Goal: Task Accomplishment & Management: Manage account settings

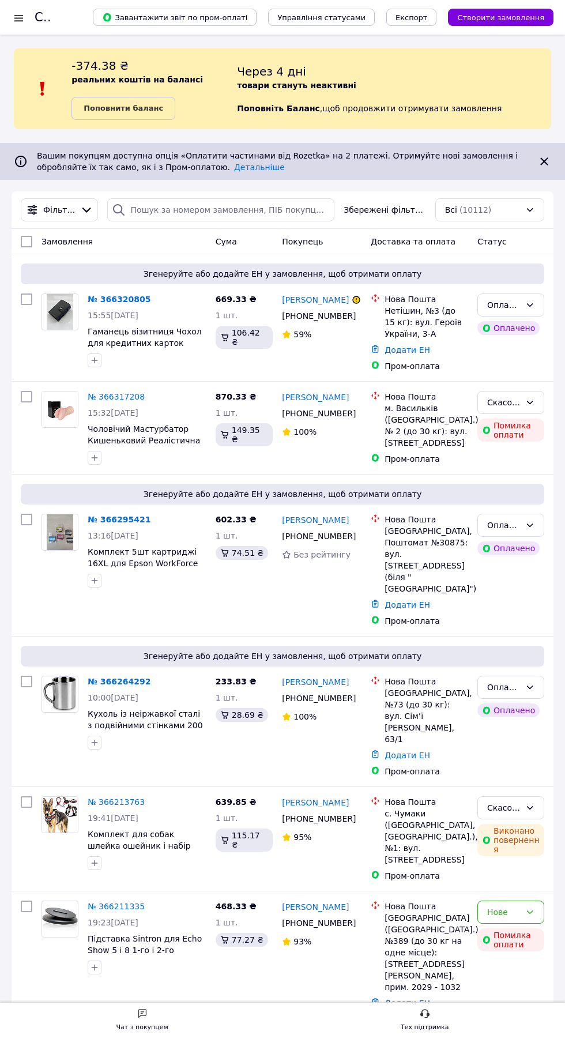
click at [21, 17] on div at bounding box center [19, 18] width 14 height 12
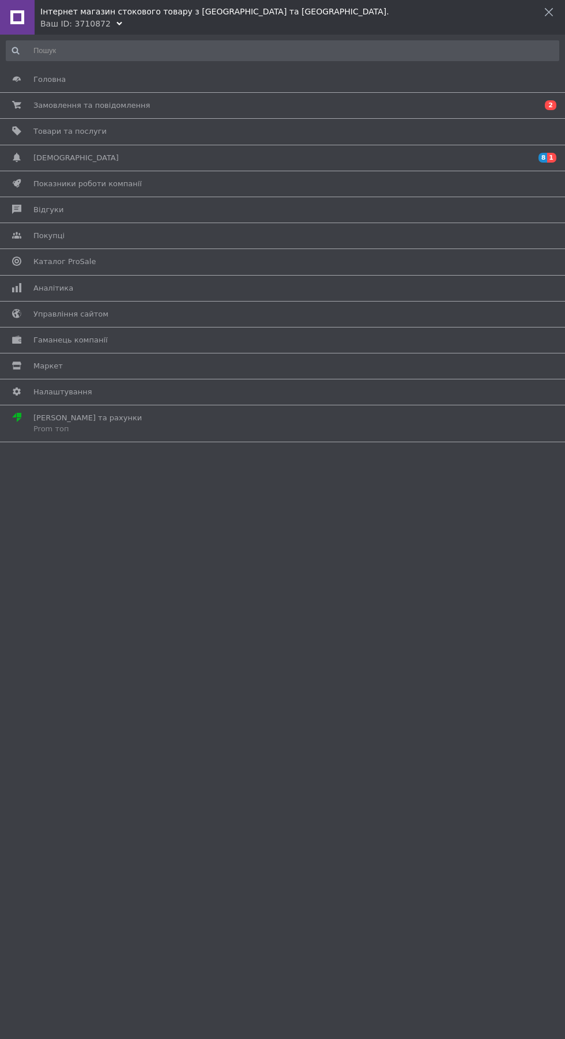
click at [68, 153] on span "[DEMOGRAPHIC_DATA]" at bounding box center [75, 158] width 85 height 10
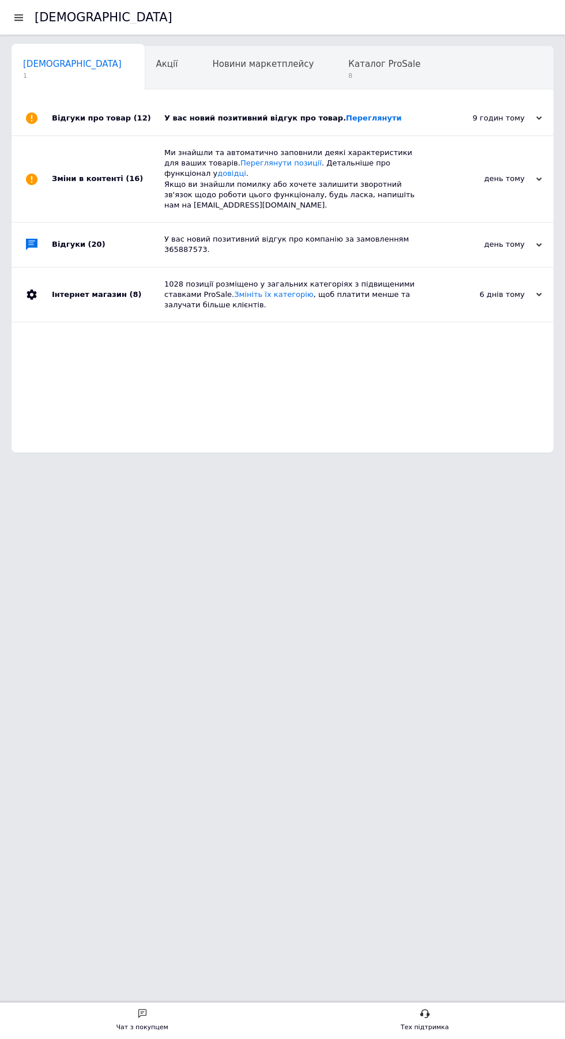
scroll to position [0, 6]
click at [182, 118] on div "У вас новий позитивний відгук про товар. Переглянути" at bounding box center [295, 118] width 262 height 10
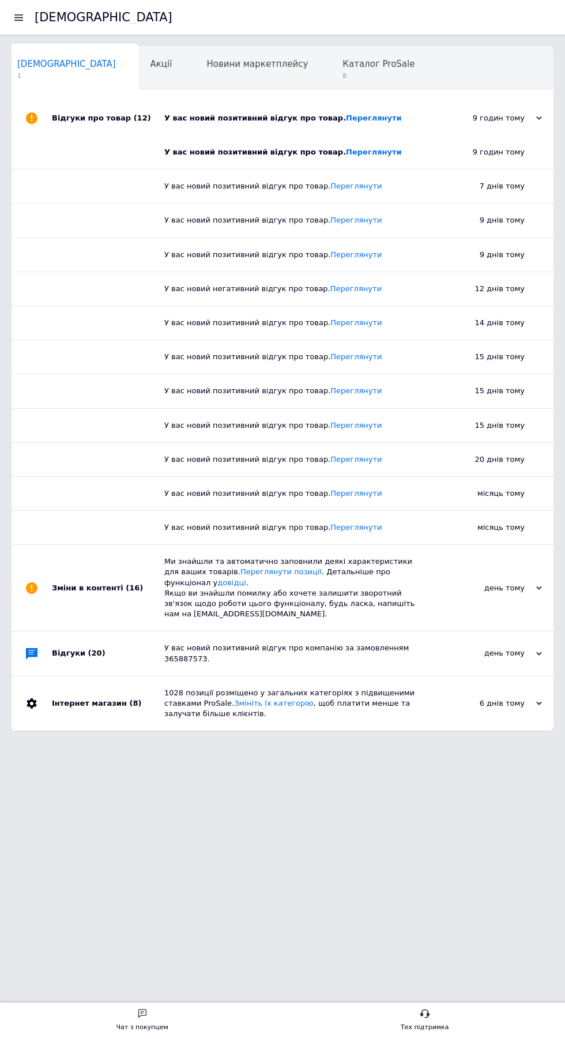
click at [346, 152] on link "Переглянути" at bounding box center [374, 152] width 56 height 9
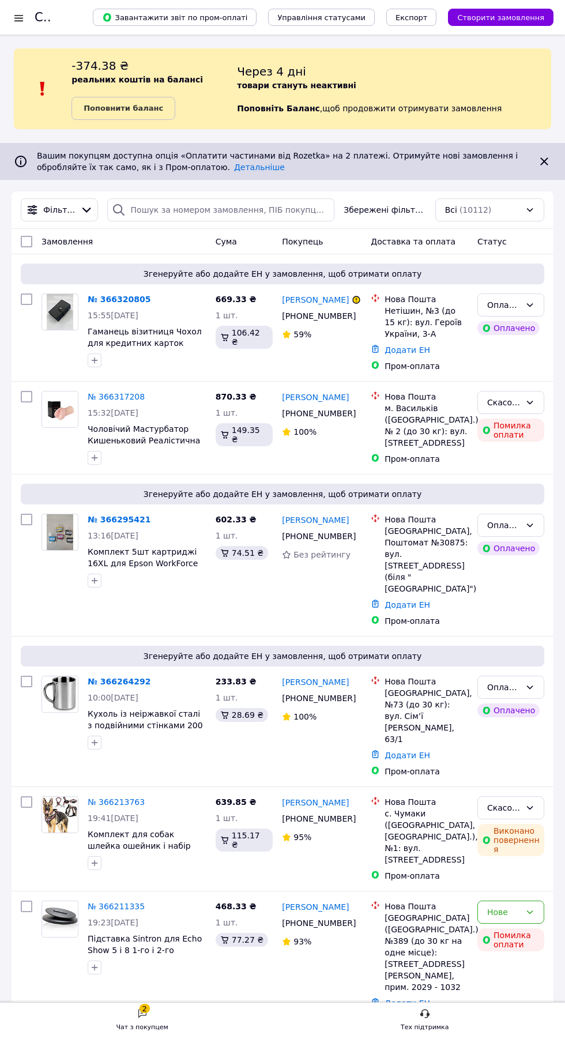
click at [19, 17] on div at bounding box center [19, 18] width 14 height 12
click at [135, 1027] on div "Чат з покупцем" at bounding box center [142, 1027] width 52 height 12
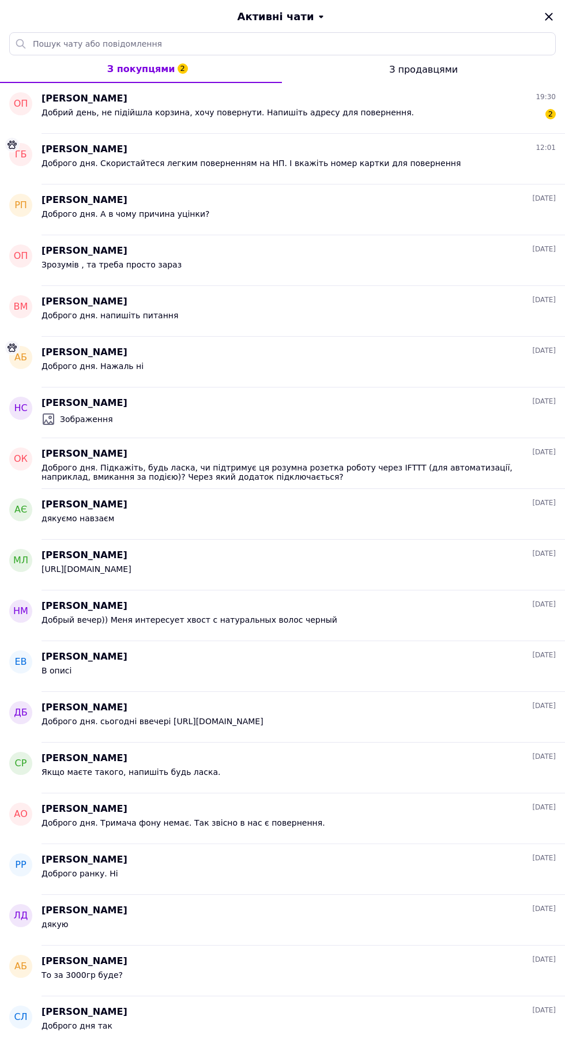
click at [353, 103] on div "Олеся Погожевська 19:30" at bounding box center [298, 98] width 514 height 13
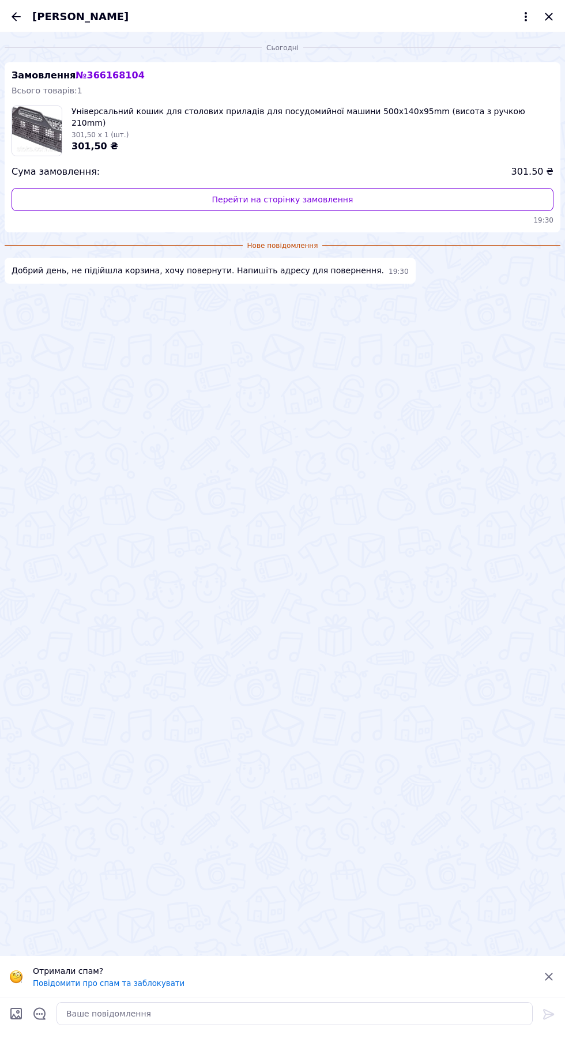
click at [303, 199] on link "Перейти на сторінку замовлення" at bounding box center [283, 199] width 542 height 23
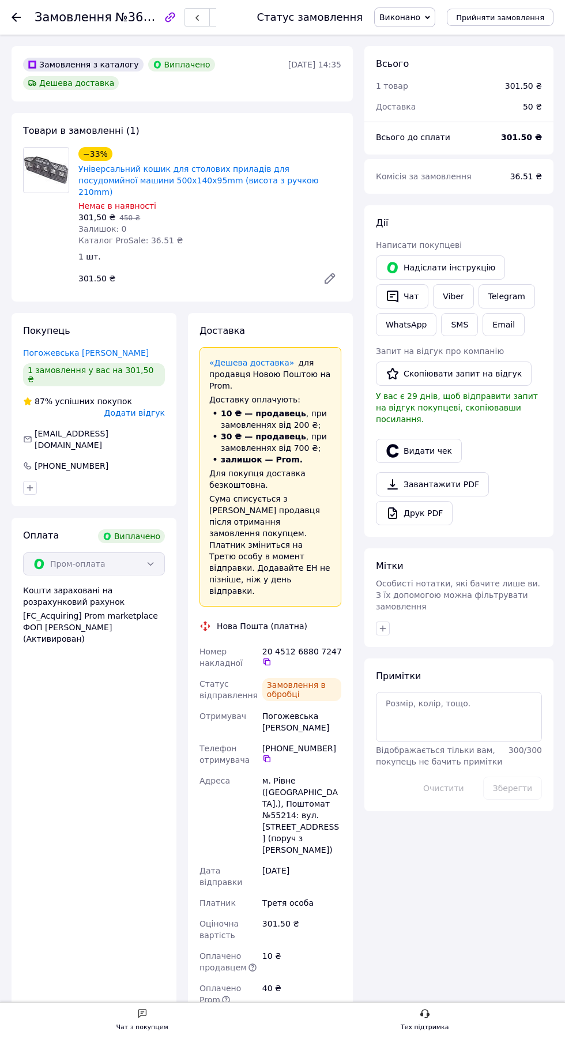
scroll to position [136, 0]
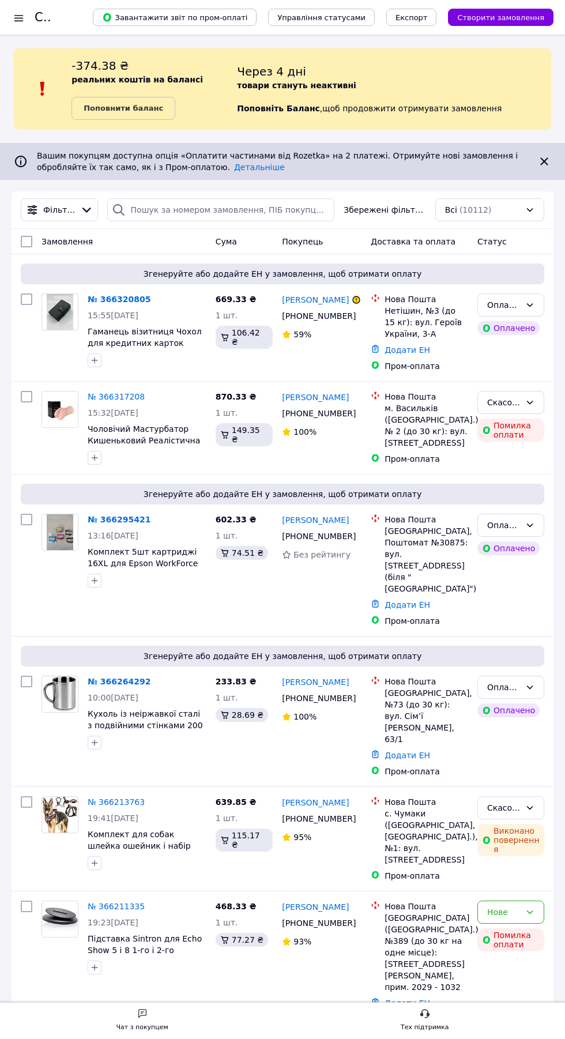
click at [17, 21] on div at bounding box center [19, 18] width 14 height 12
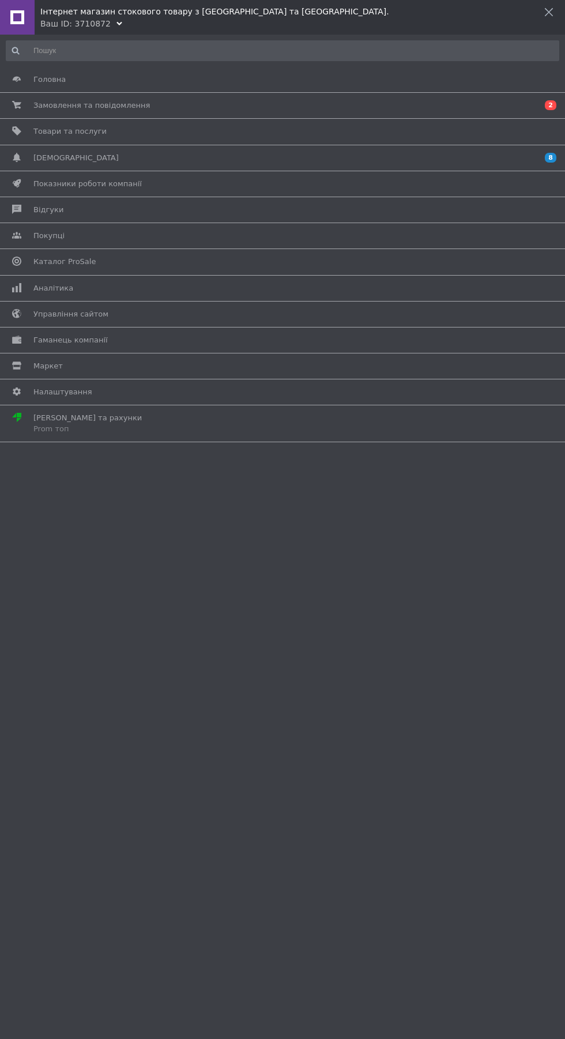
click at [104, 130] on span "Товари та послуги" at bounding box center [280, 131] width 494 height 10
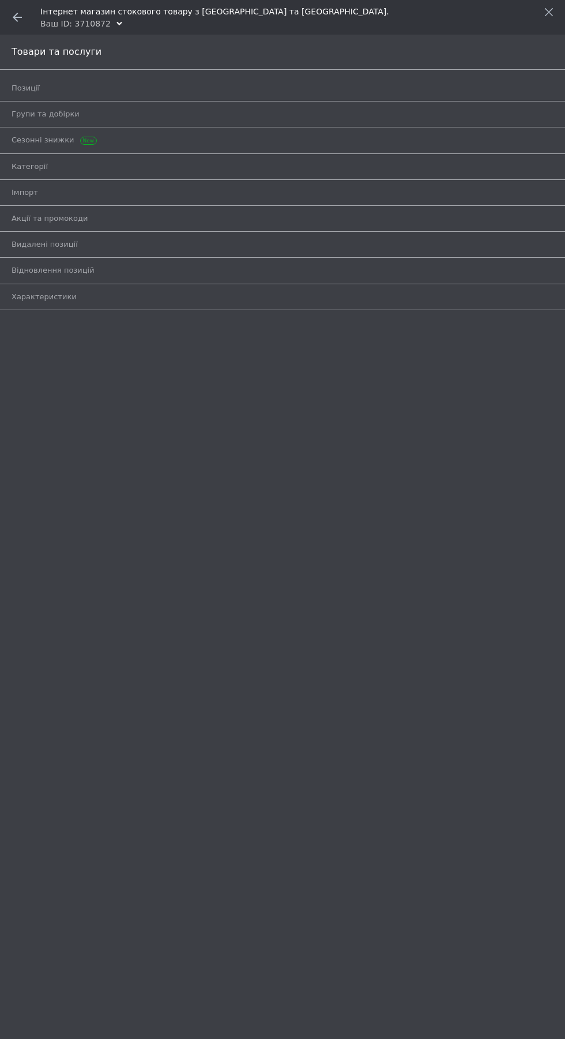
click at [110, 84] on span "Позиції" at bounding box center [270, 88] width 516 height 10
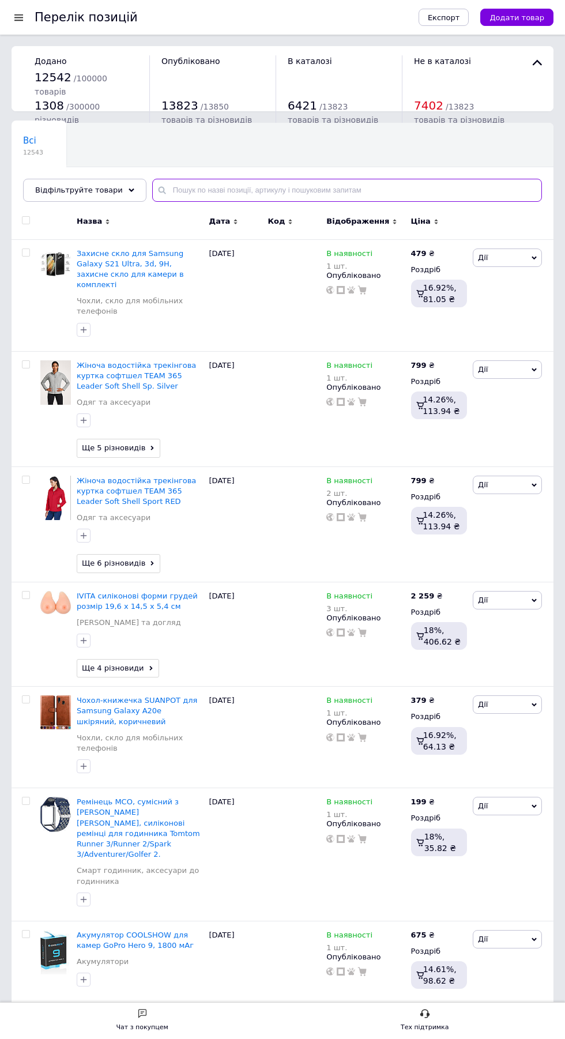
click at [206, 179] on input "text" at bounding box center [347, 190] width 390 height 23
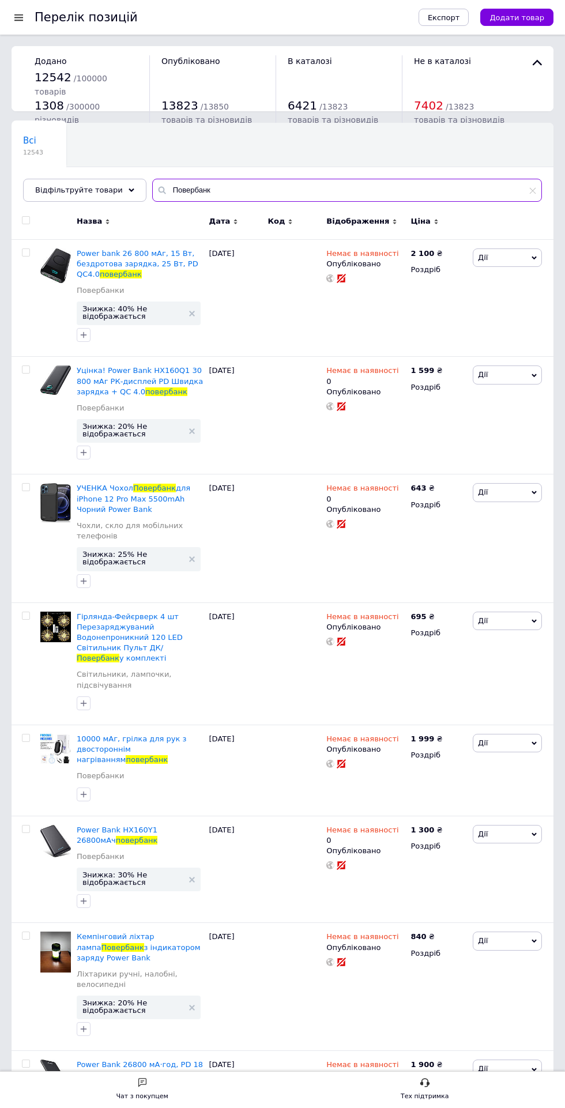
type input "Повербанк"
click at [358, 220] on span "Відображення" at bounding box center [357, 221] width 63 height 10
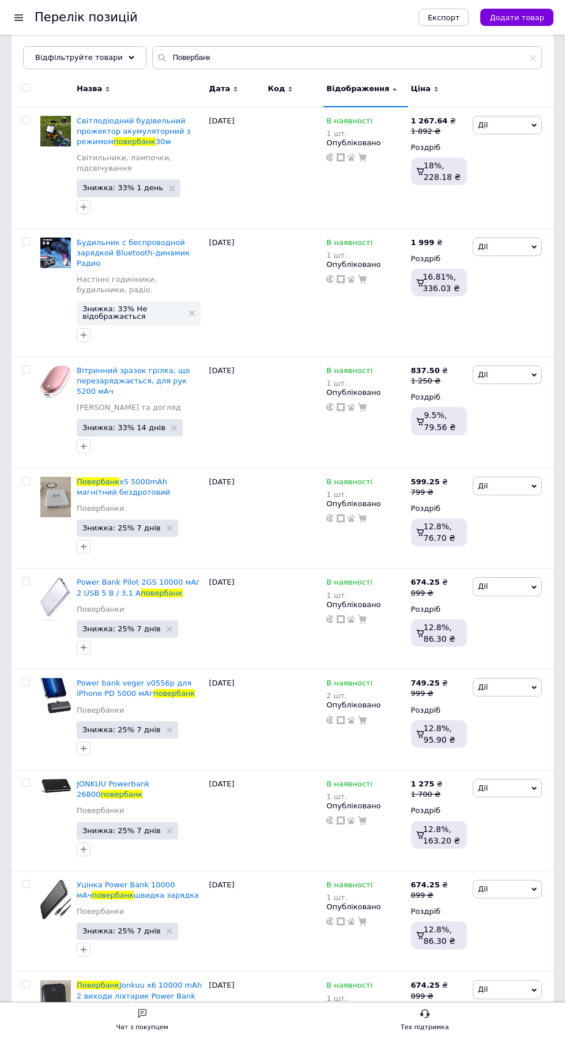
scroll to position [133, 0]
click at [114, 577] on span "Power Bank Pilot 2GS 10000 мАг 2 USB 5 В / 3,1 А" at bounding box center [138, 586] width 123 height 19
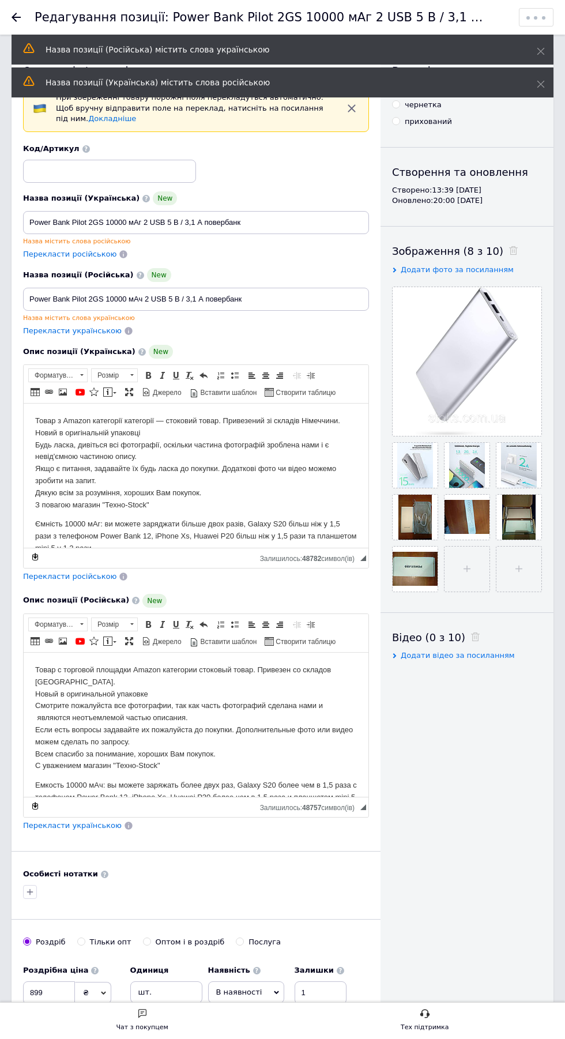
click at [231, 987] on span "В наявності" at bounding box center [239, 991] width 46 height 9
click at [234, 1007] on li "Немає в наявності" at bounding box center [247, 1020] width 76 height 27
click at [183, 1038] on input "1" at bounding box center [157, 1056] width 52 height 23
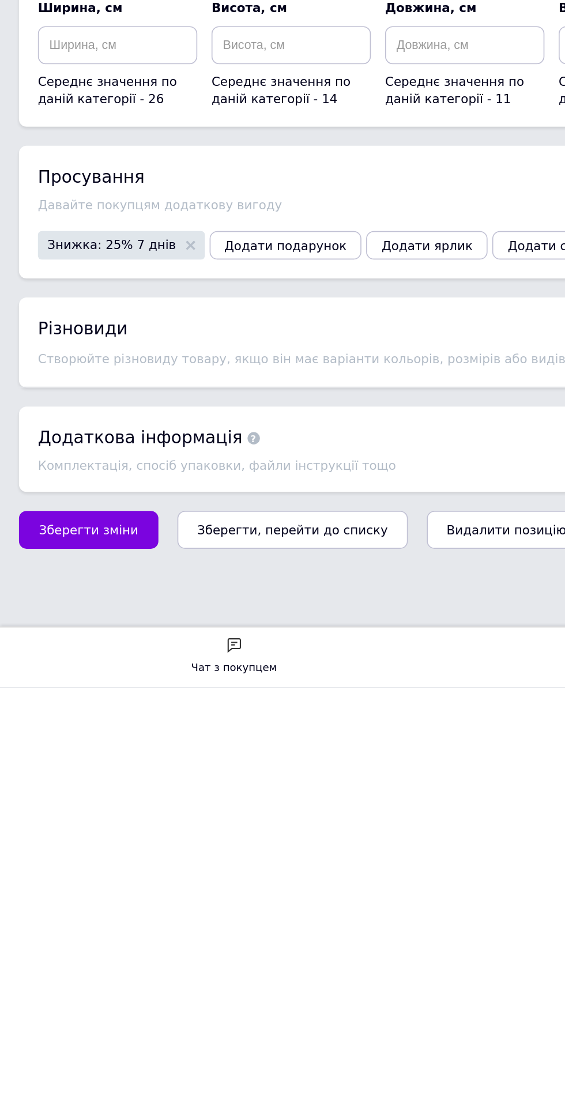
click at [63, 1014] on span "Зберегти зміни" at bounding box center [54, 1012] width 61 height 9
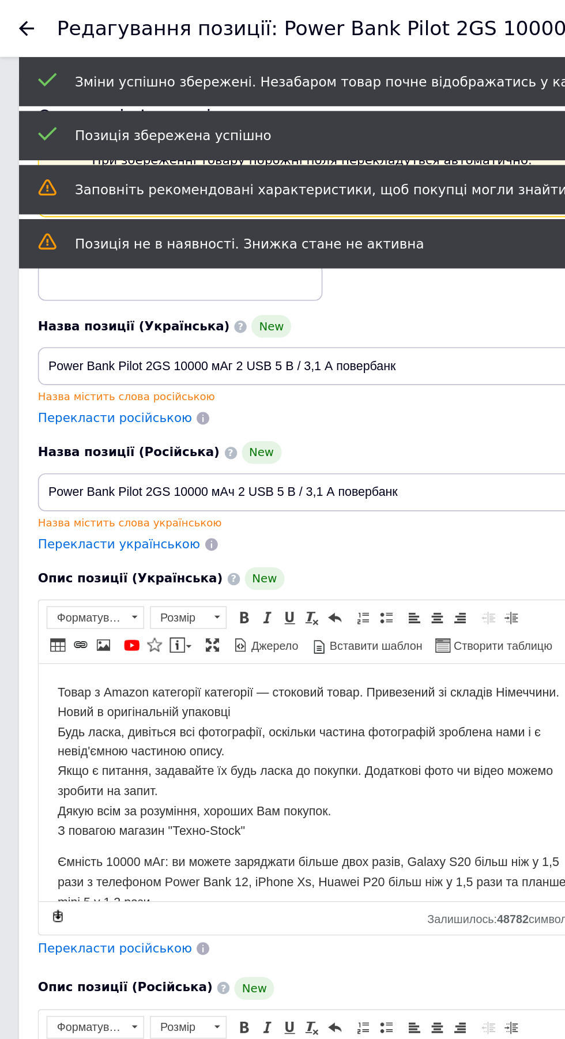
click at [19, 14] on icon at bounding box center [16, 17] width 9 height 9
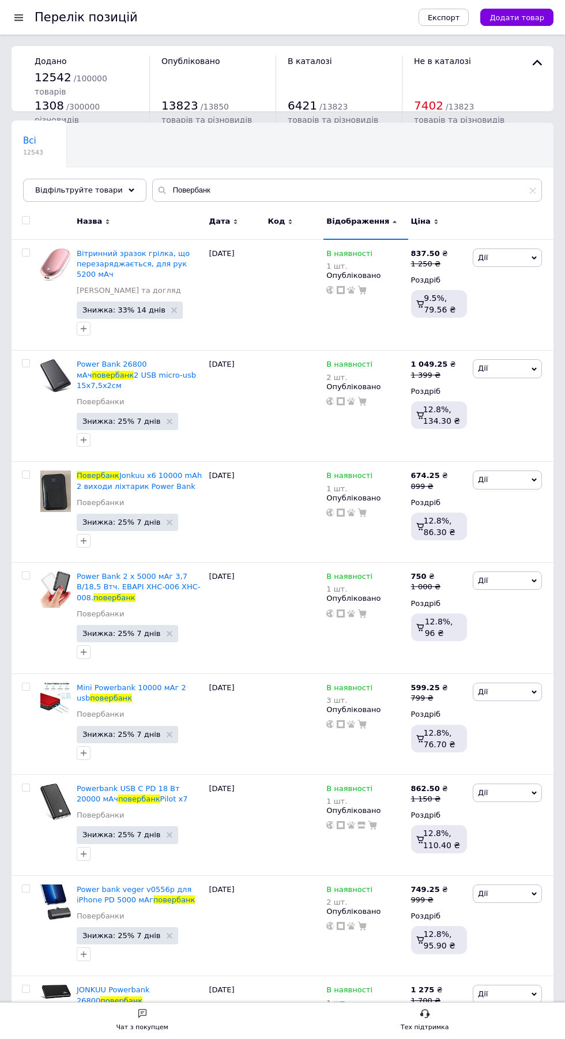
click at [19, 18] on div at bounding box center [19, 17] width 14 height 10
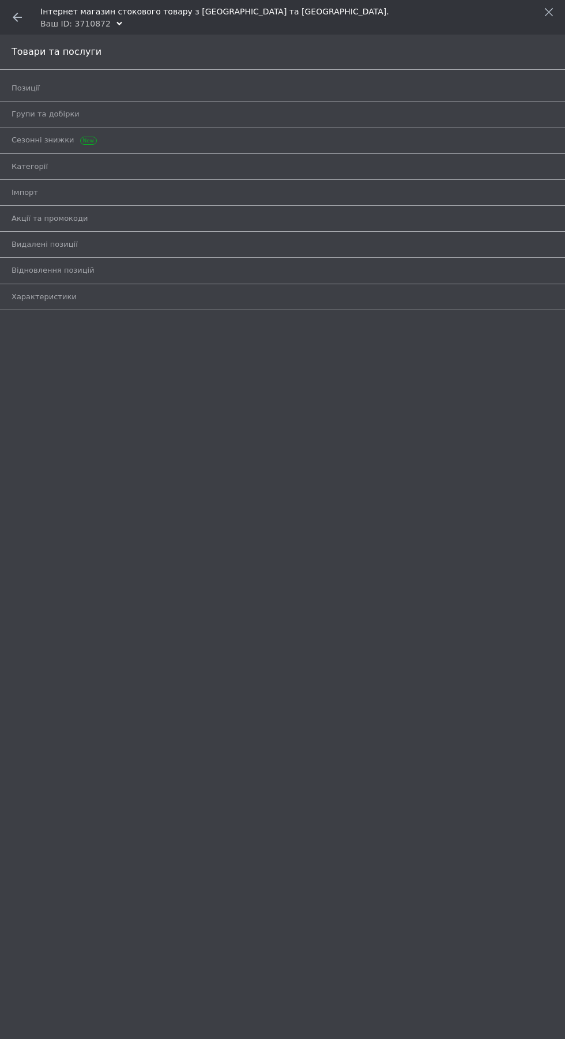
click at [540, 9] on div "Інтернет магазин стокового товару з [GEOGRAPHIC_DATA] та [GEOGRAPHIC_DATA]." at bounding box center [302, 8] width 524 height 17
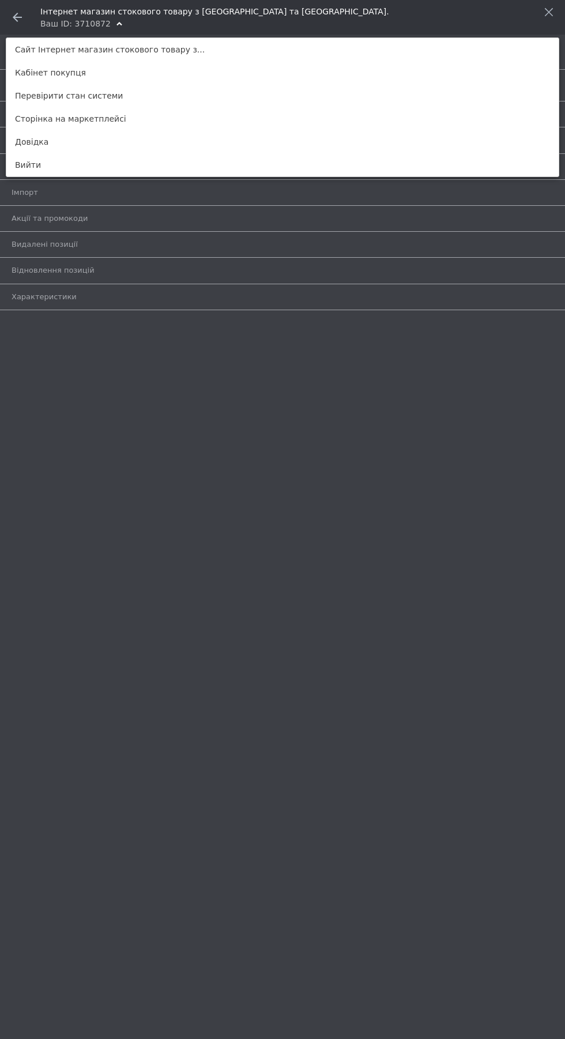
click at [548, 10] on use at bounding box center [549, 12] width 8 height 8
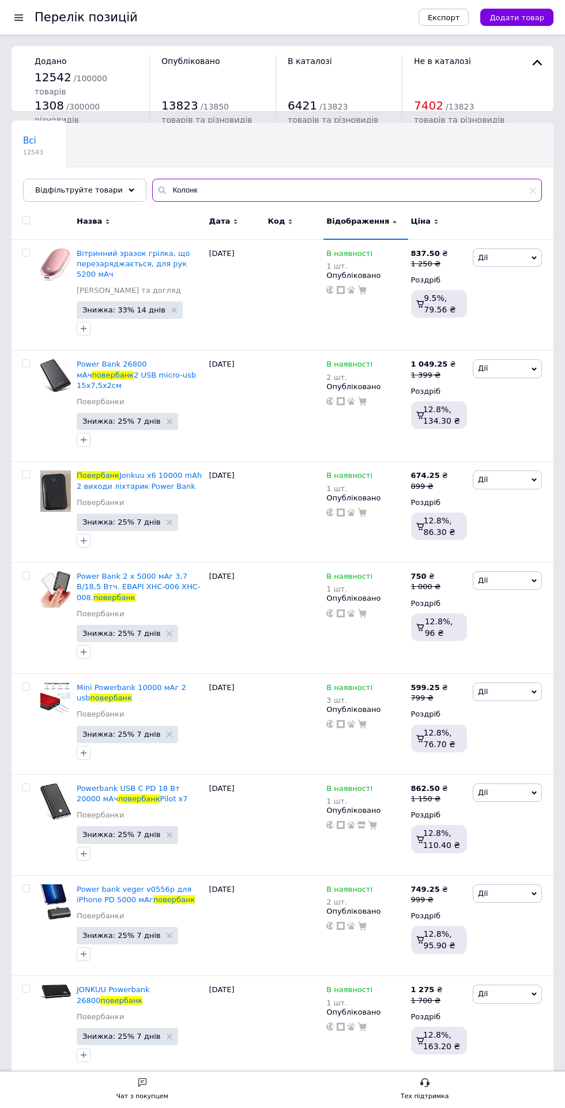
type input "Колонка"
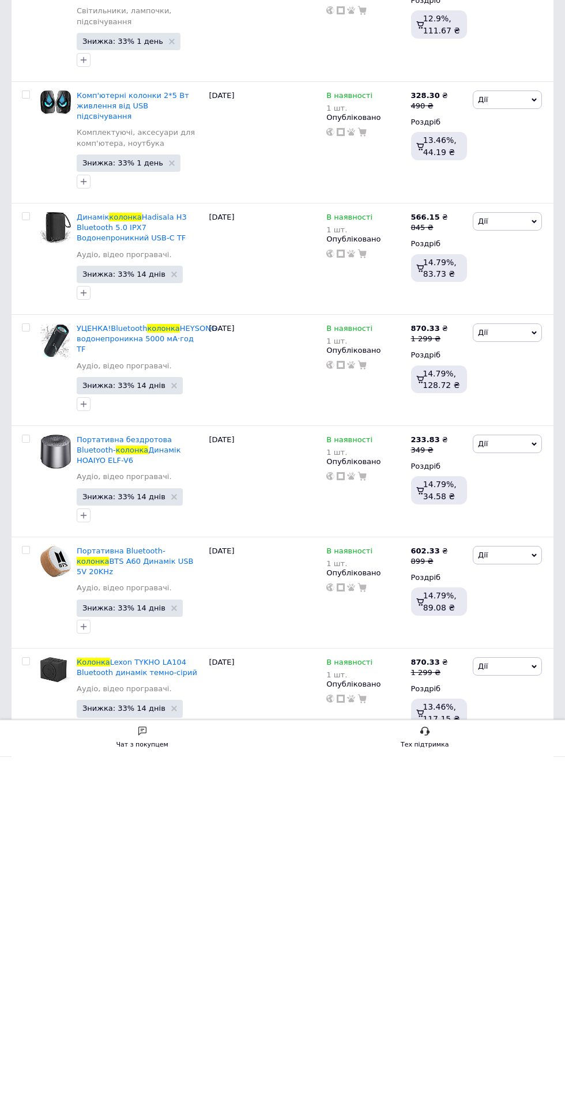
scroll to position [172, 0]
click at [129, 675] on span "HEYSONG водонепроникна 5000 мА·год TF" at bounding box center [147, 689] width 140 height 29
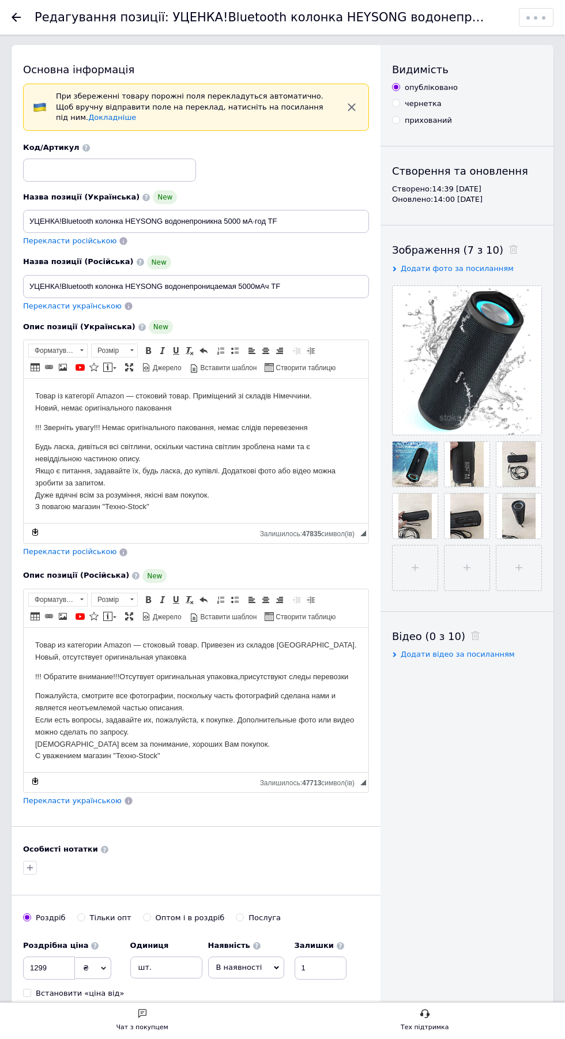
scroll to position [45, 0]
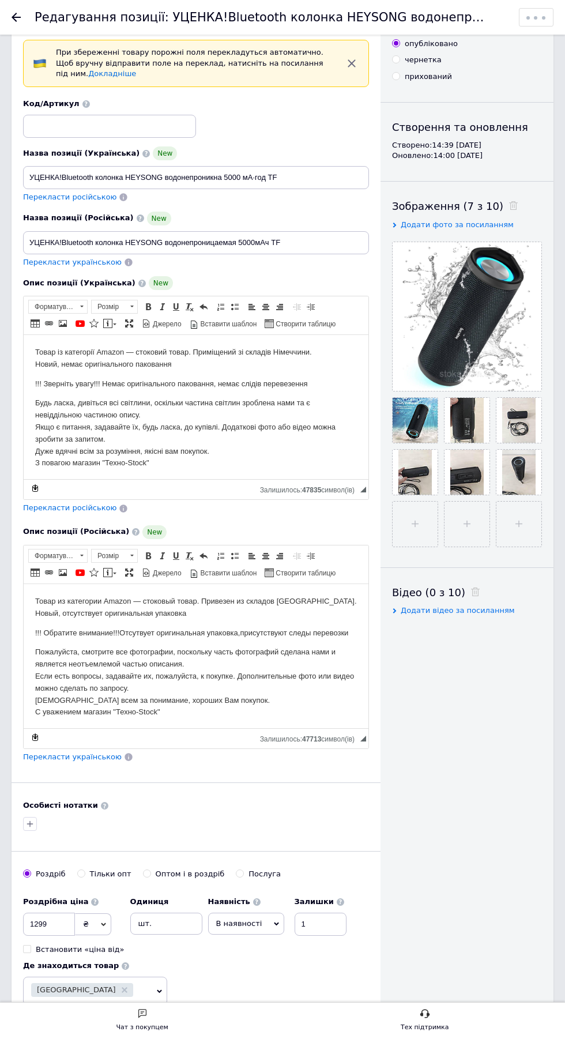
click at [230, 919] on span "В наявності" at bounding box center [239, 923] width 46 height 9
click at [234, 939] on li "Немає в наявності" at bounding box center [247, 952] width 76 height 27
click at [183, 976] on input "1" at bounding box center [157, 987] width 52 height 23
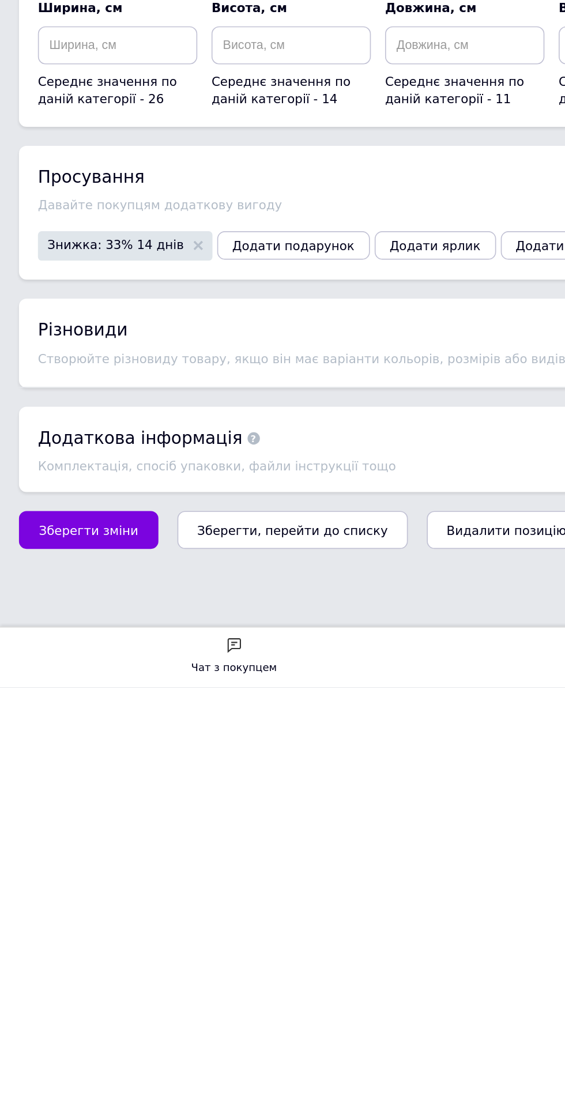
scroll to position [1357, 0]
click at [45, 1016] on span "Зберегти зміни" at bounding box center [54, 1012] width 61 height 9
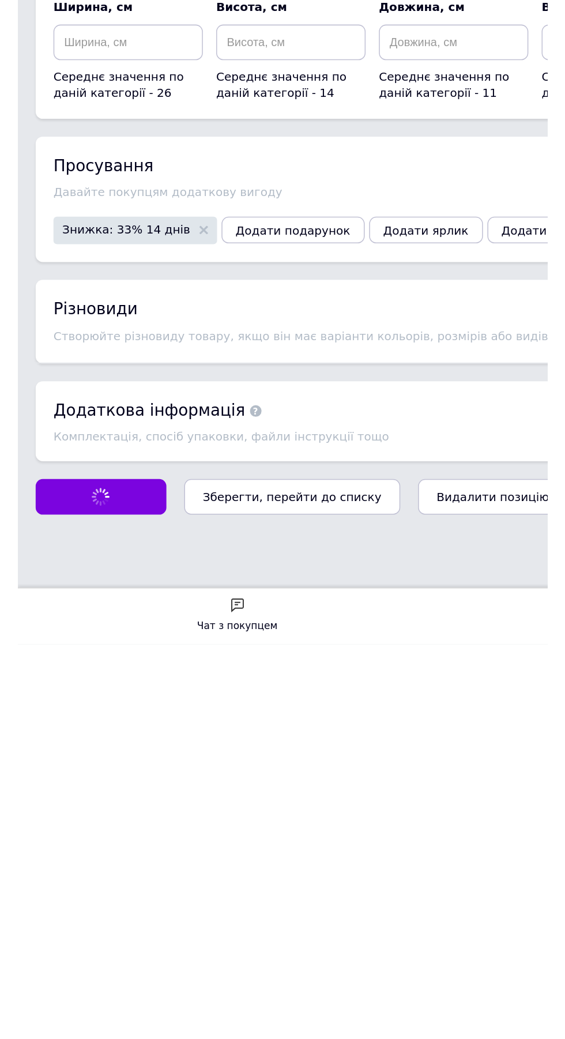
scroll to position [1384, 0]
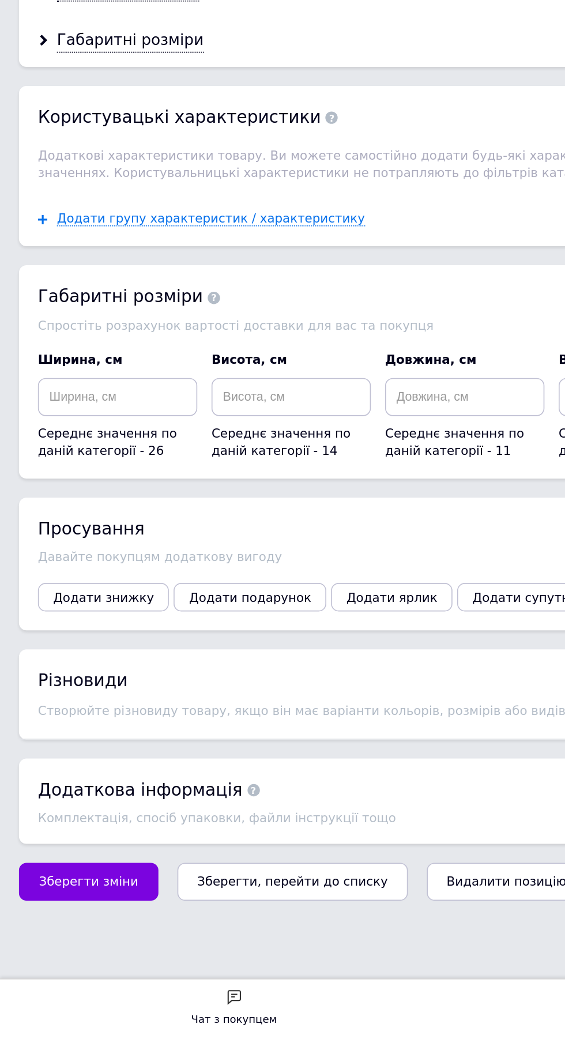
click at [51, 947] on span "Зберегти зміни" at bounding box center [54, 942] width 61 height 9
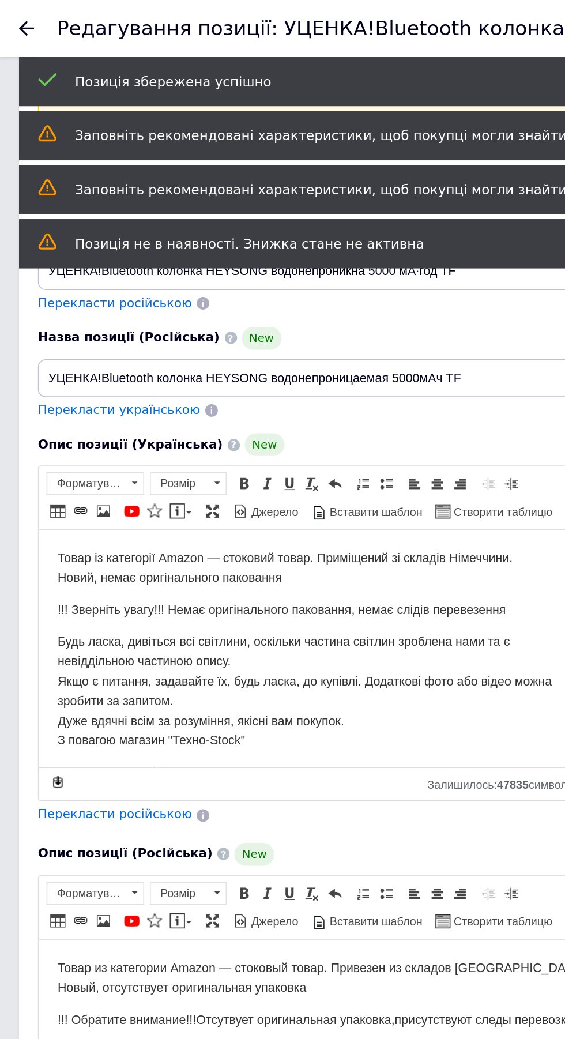
scroll to position [0, 0]
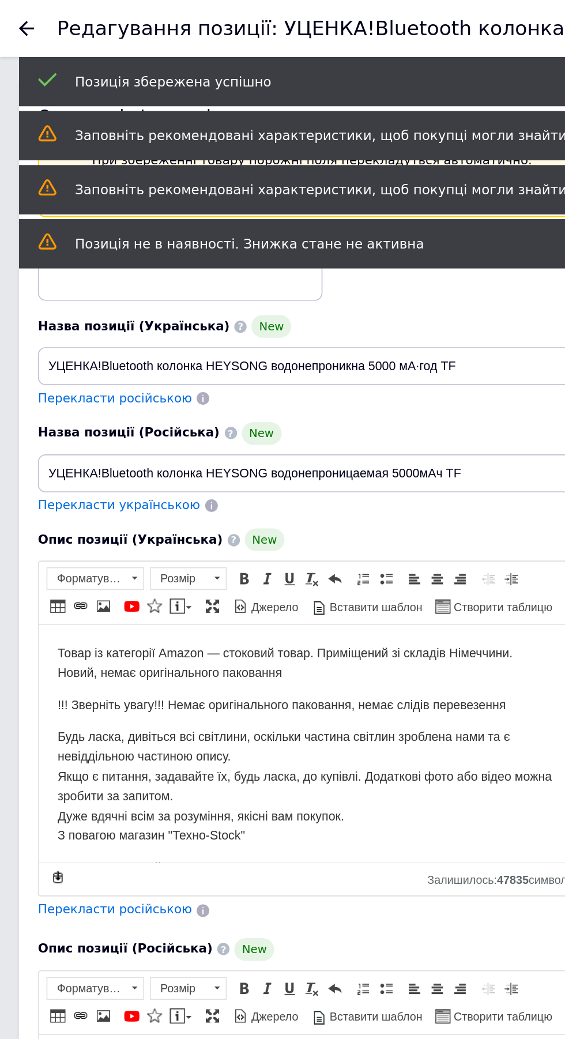
click at [14, 18] on use at bounding box center [16, 17] width 9 height 9
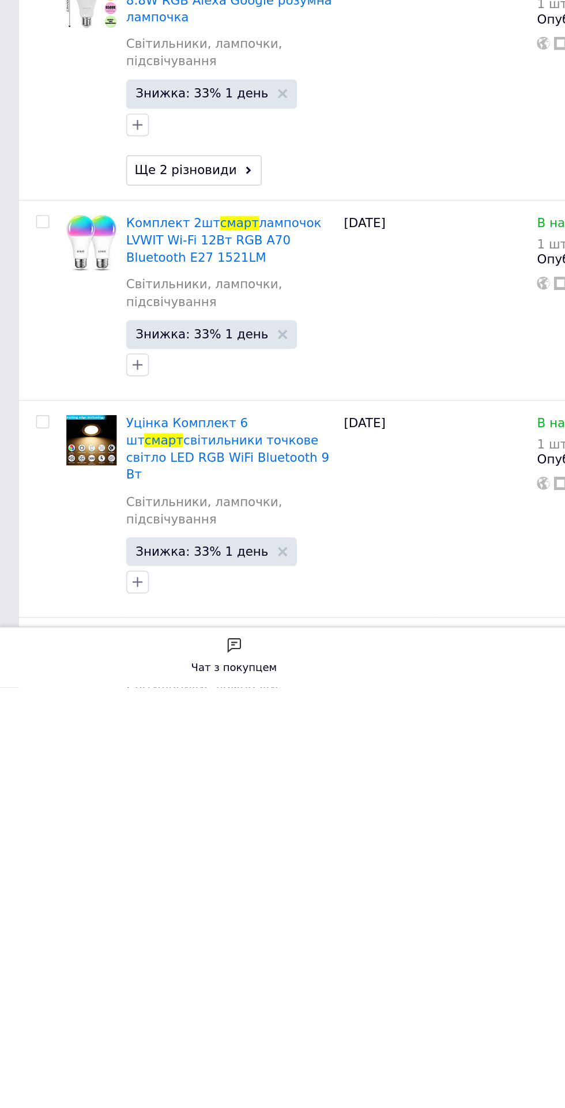
scroll to position [1347, 0]
type input "Смарт часы"
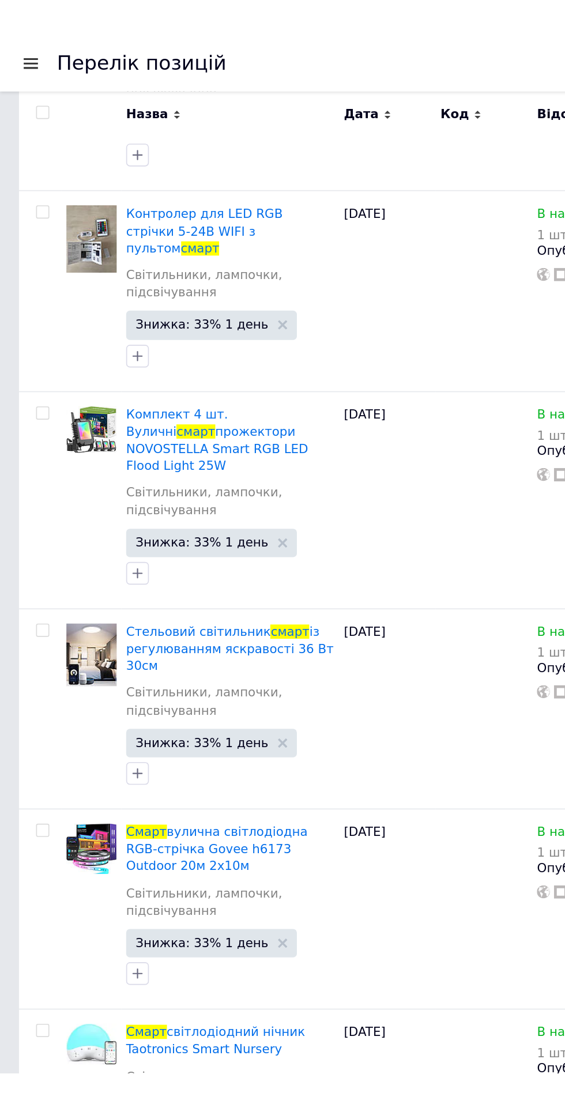
scroll to position [0, 0]
